Goal: Information Seeking & Learning: Learn about a topic

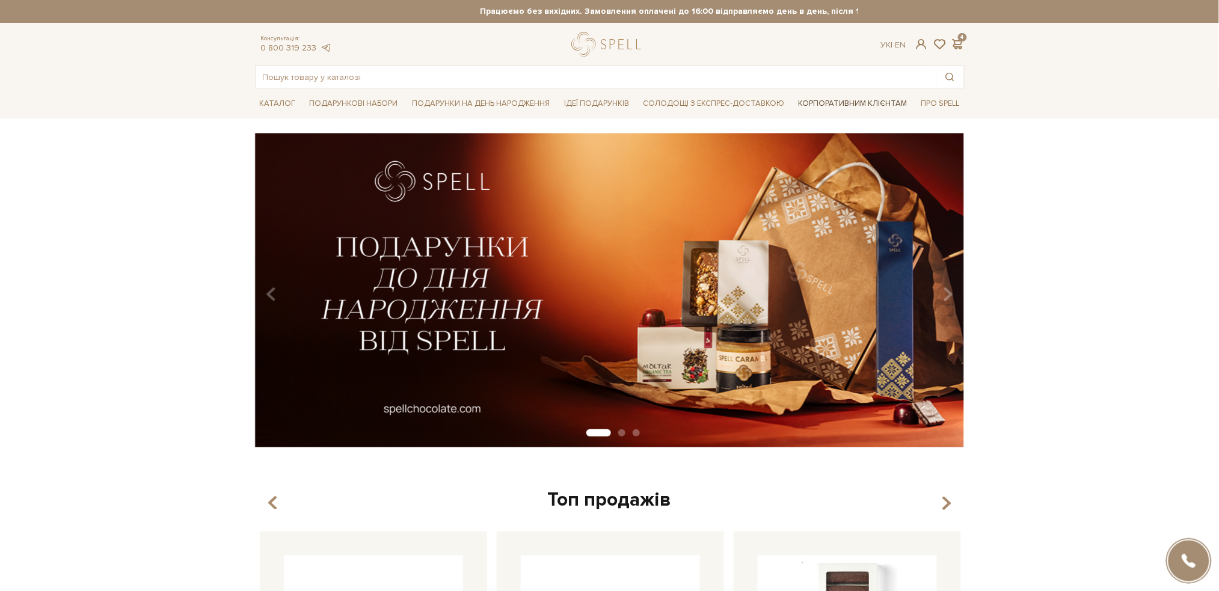
click at [831, 101] on link "Корпоративним клієнтам" at bounding box center [852, 103] width 119 height 20
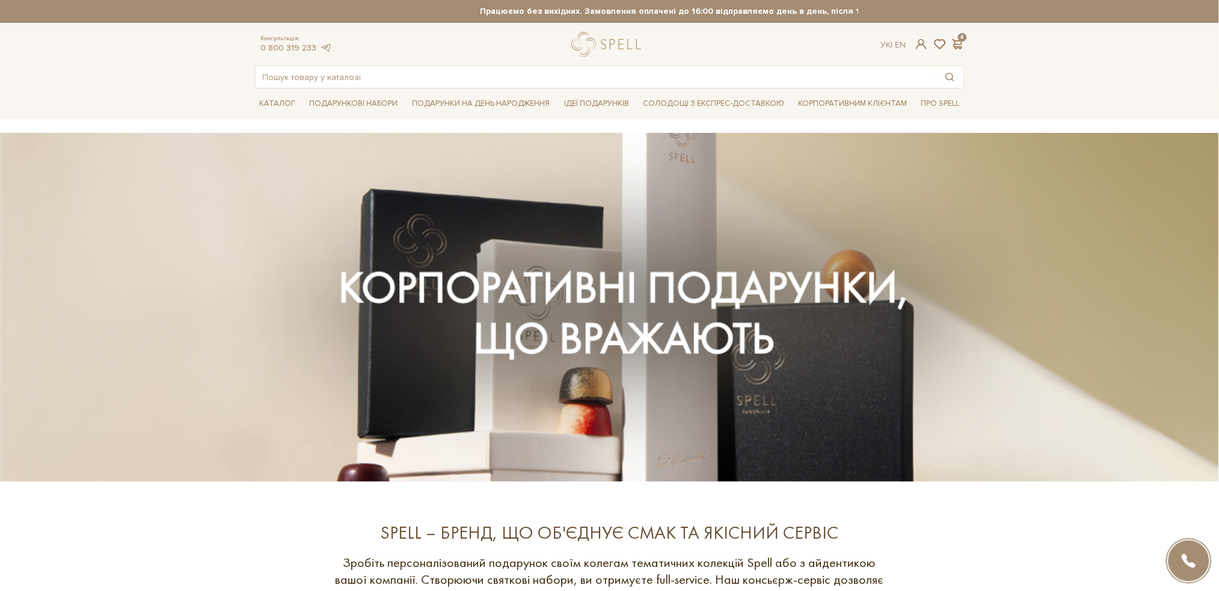
click at [25, 111] on div "Каталог Всі солодощі Дивитись всі Новинки Бестселери Набори SALE Білий" at bounding box center [609, 103] width 1219 height 30
